Goal: Transaction & Acquisition: Book appointment/travel/reservation

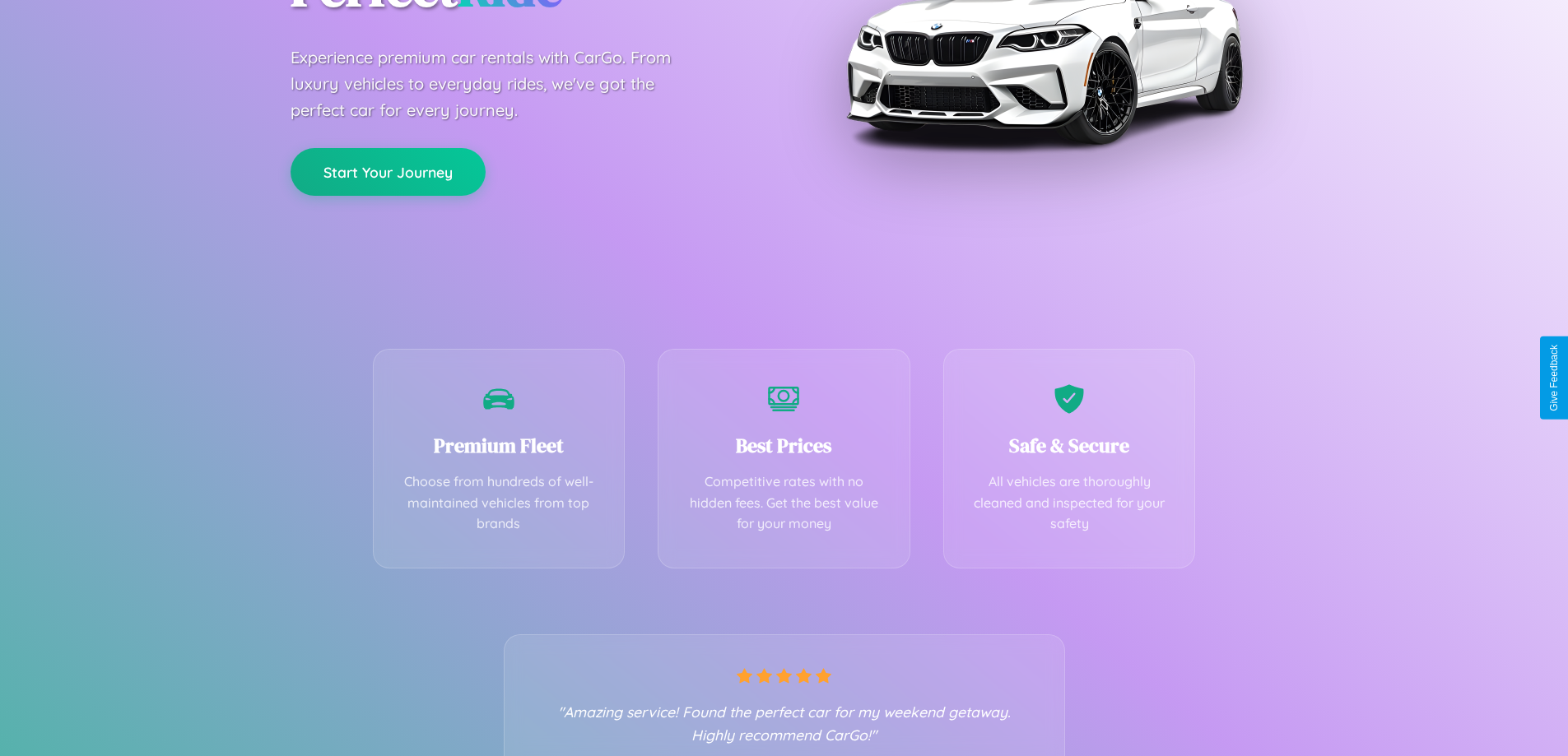
scroll to position [325, 0]
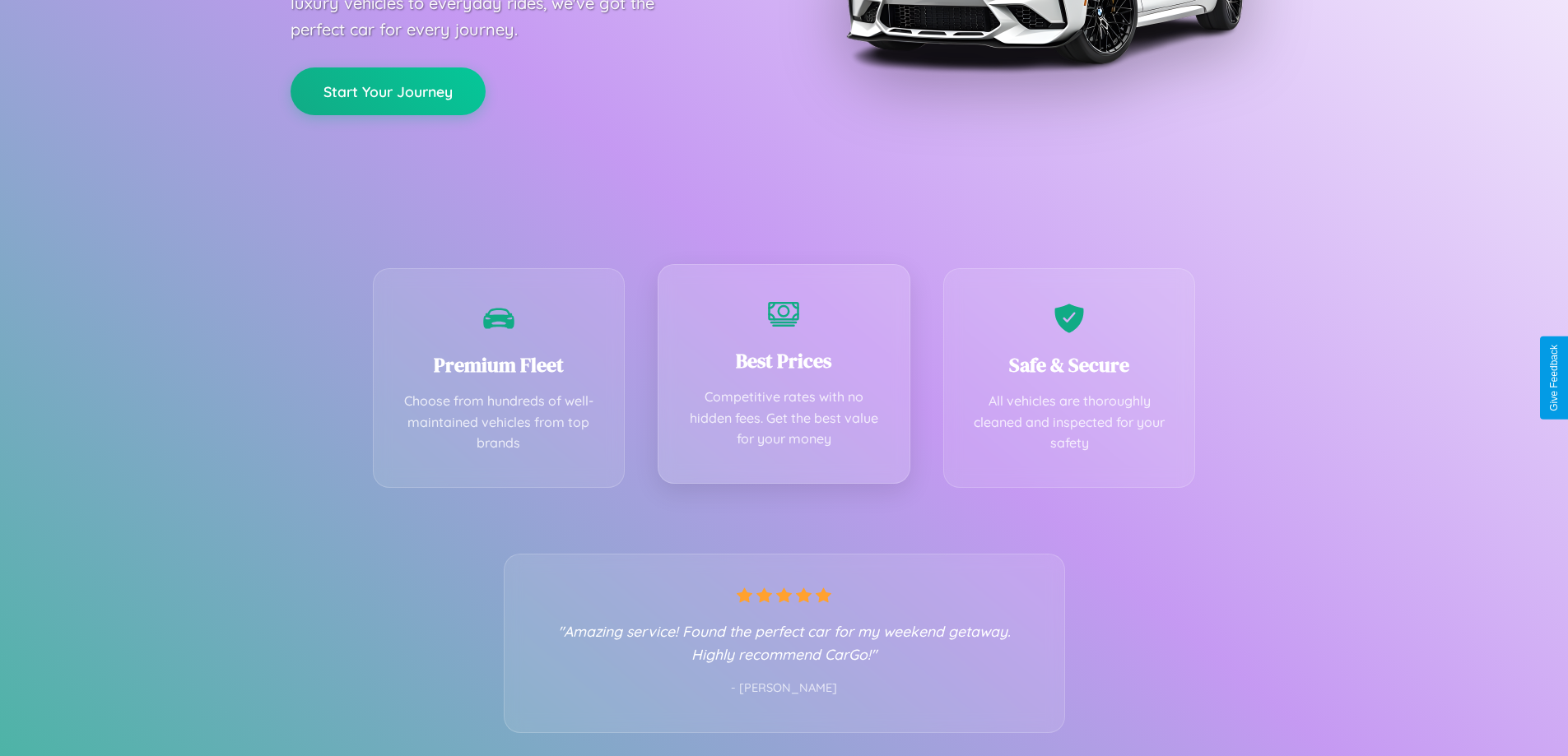
click at [784, 378] on div "Best Prices Competitive rates with no hidden fees. Get the best value for your …" at bounding box center [784, 374] width 252 height 219
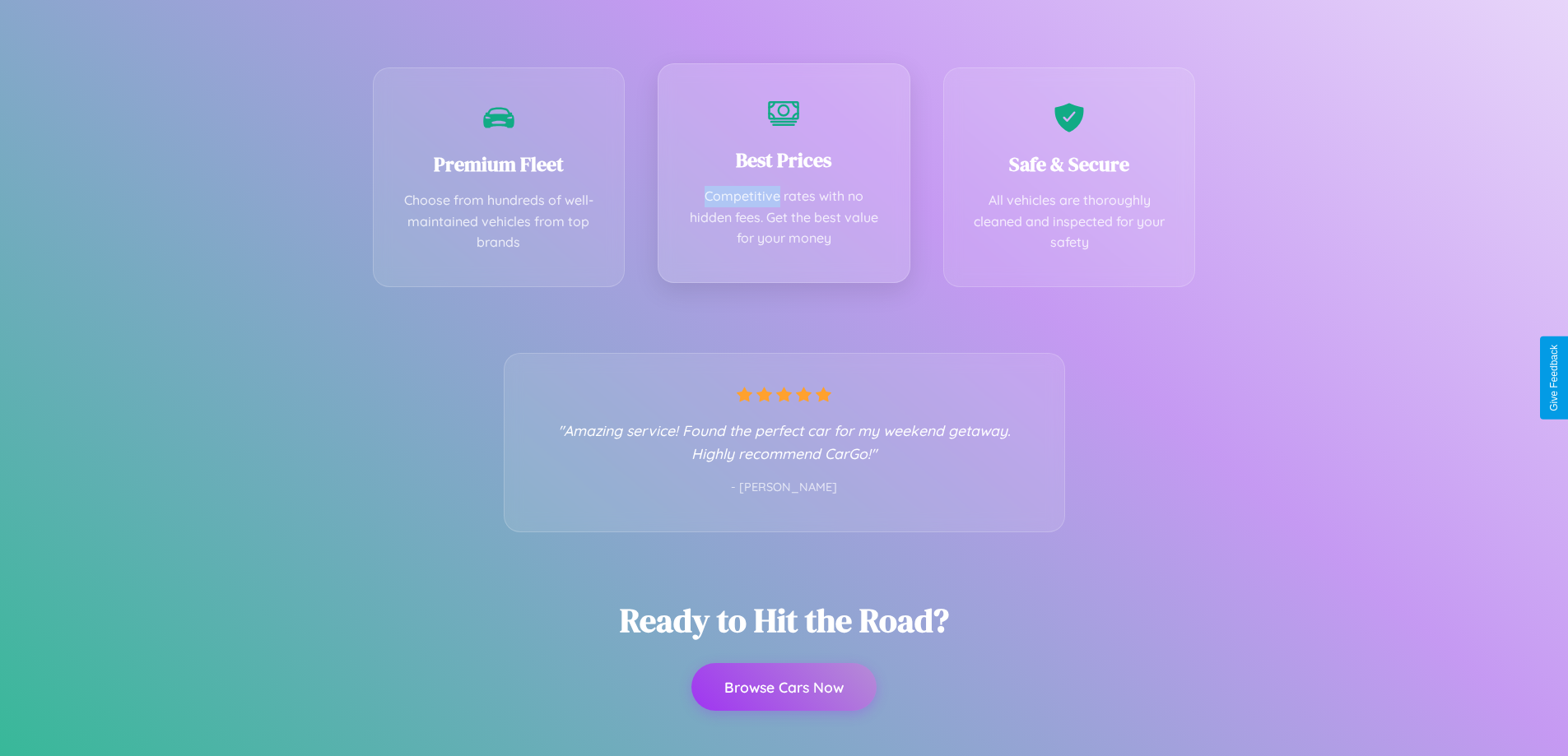
scroll to position [0, 0]
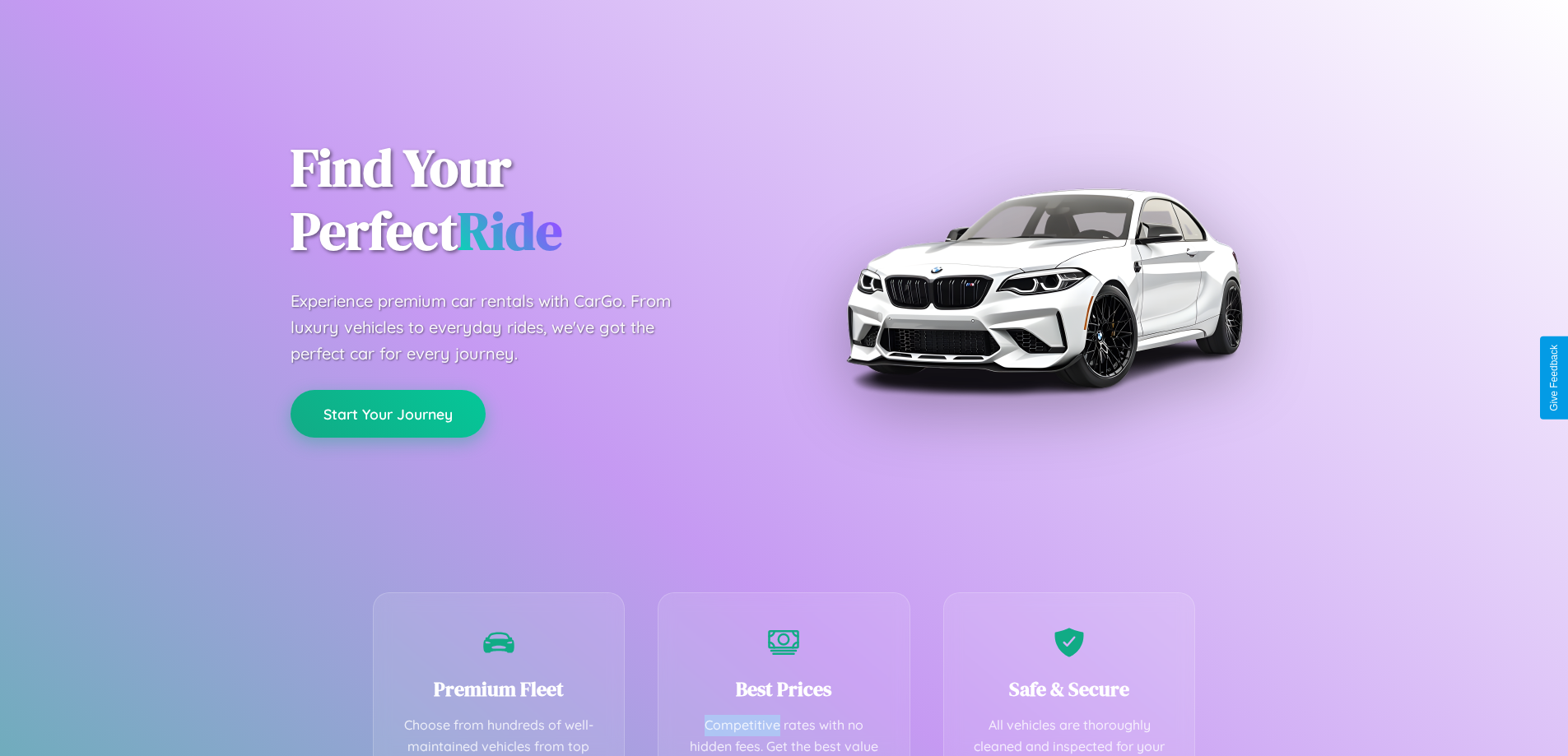
click at [388, 414] on button "Start Your Journey" at bounding box center [388, 415] width 195 height 48
click at [388, 413] on button "Start Your Journey" at bounding box center [388, 415] width 195 height 48
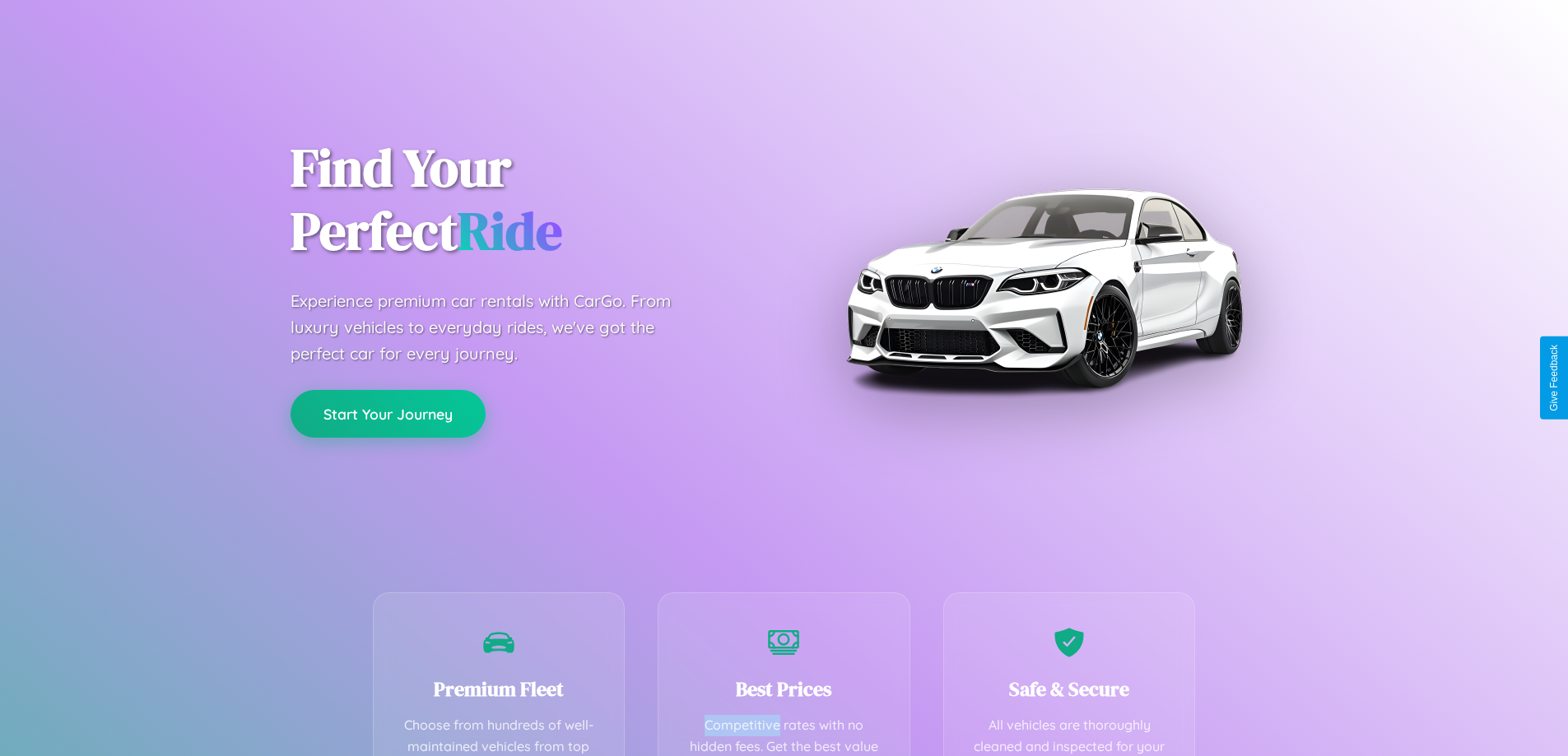
click at [388, 413] on button "Start Your Journey" at bounding box center [388, 415] width 195 height 48
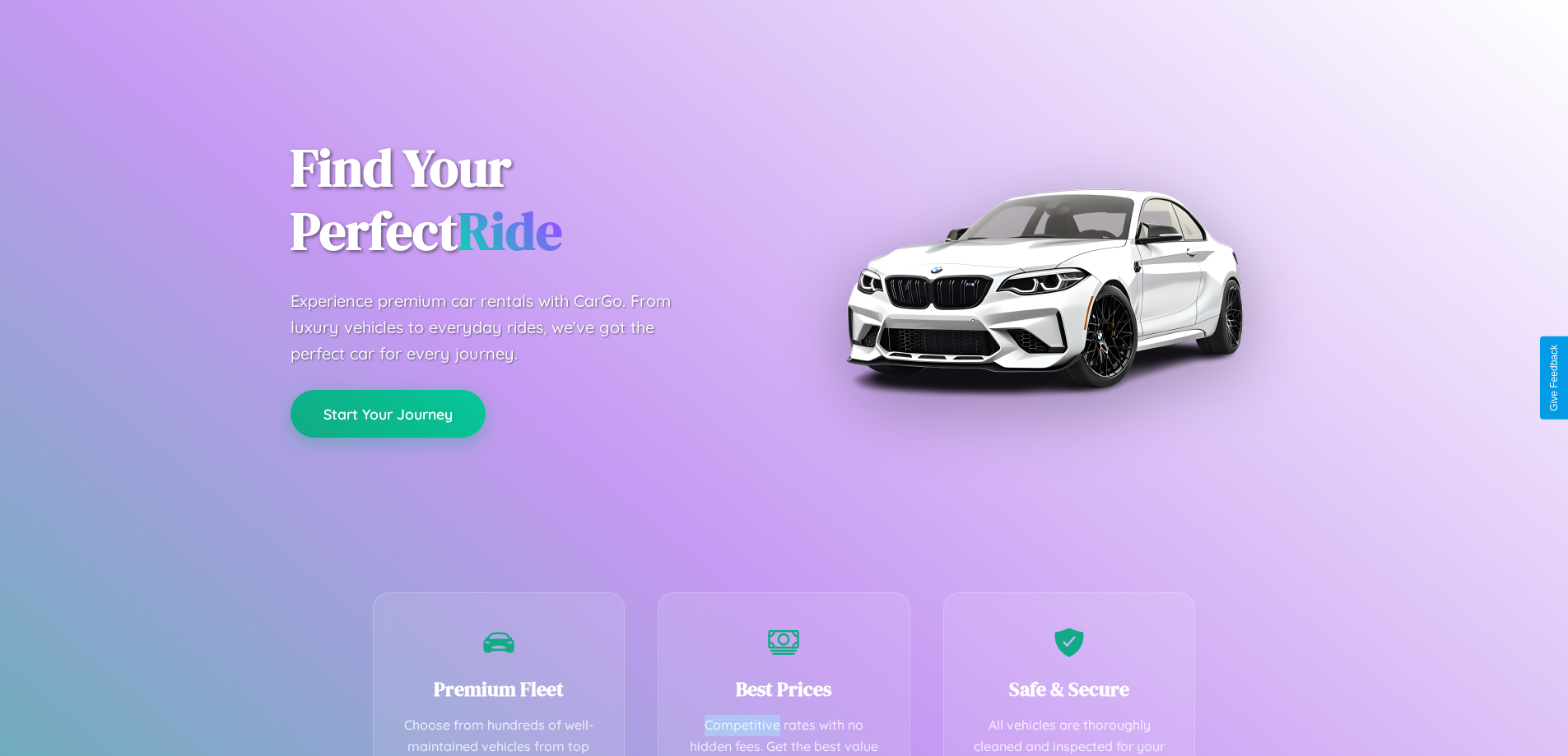
click at [388, 413] on button "Start Your Journey" at bounding box center [388, 415] width 195 height 48
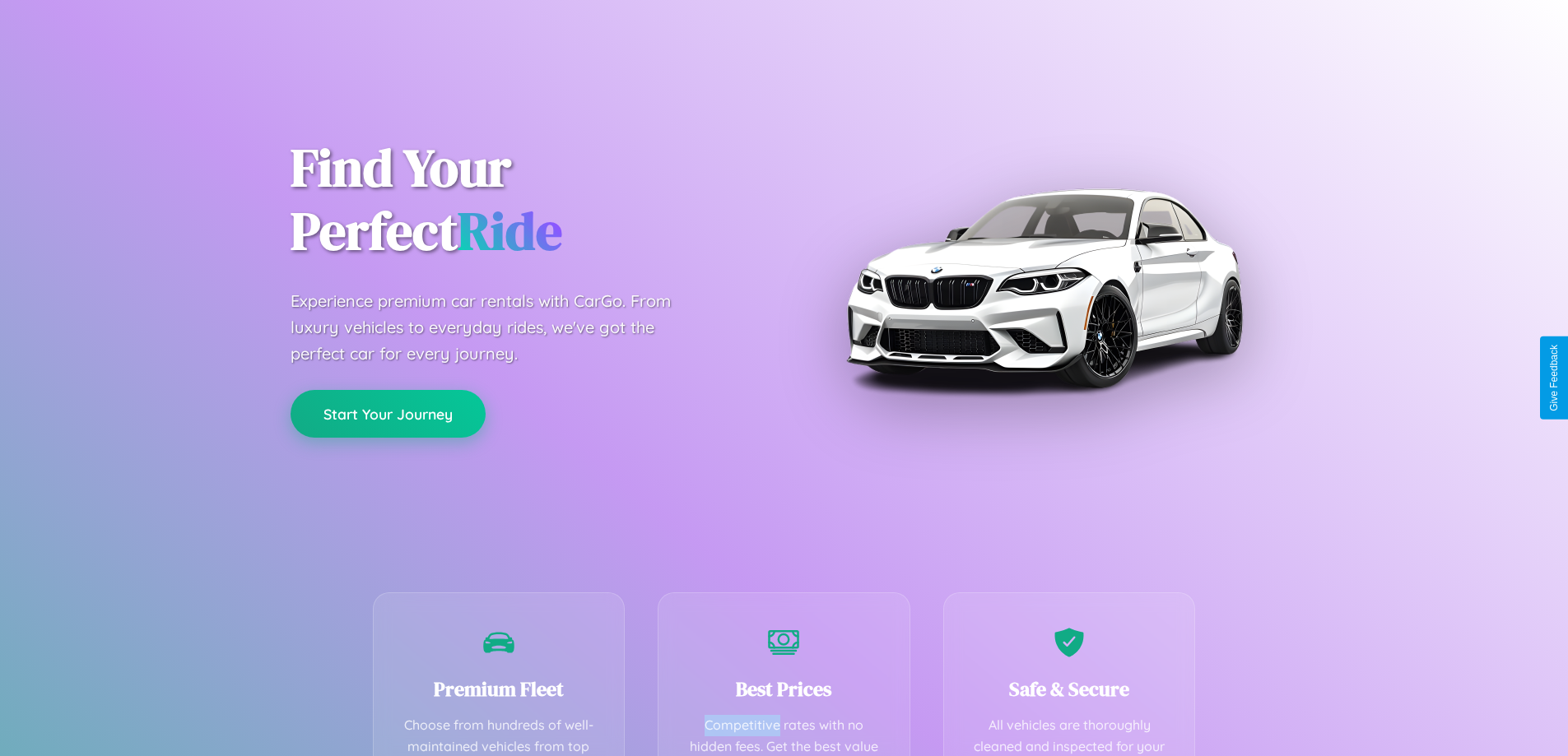
click at [388, 413] on button "Start Your Journey" at bounding box center [388, 415] width 195 height 48
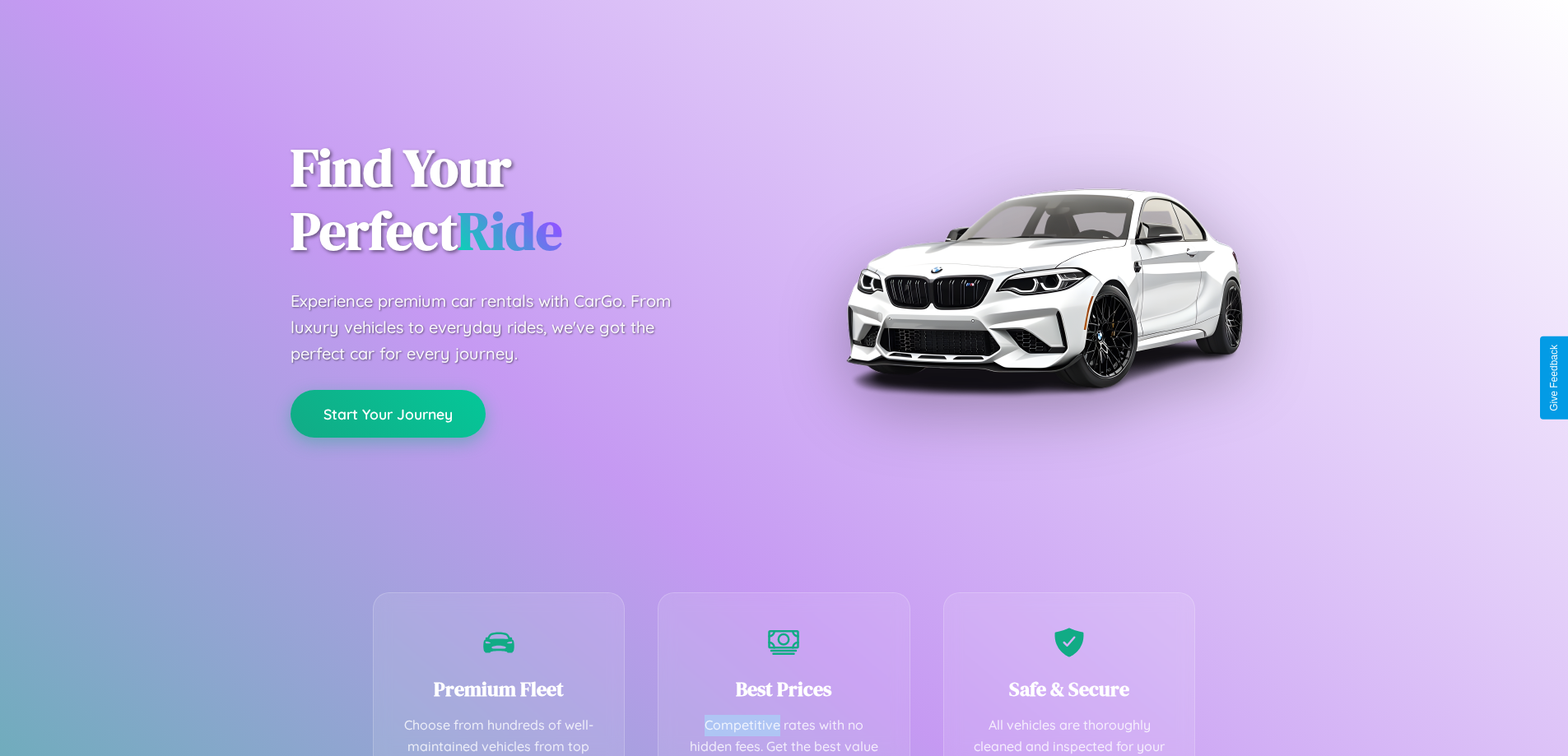
click at [388, 413] on button "Start Your Journey" at bounding box center [388, 415] width 195 height 48
